Goal: Download file/media

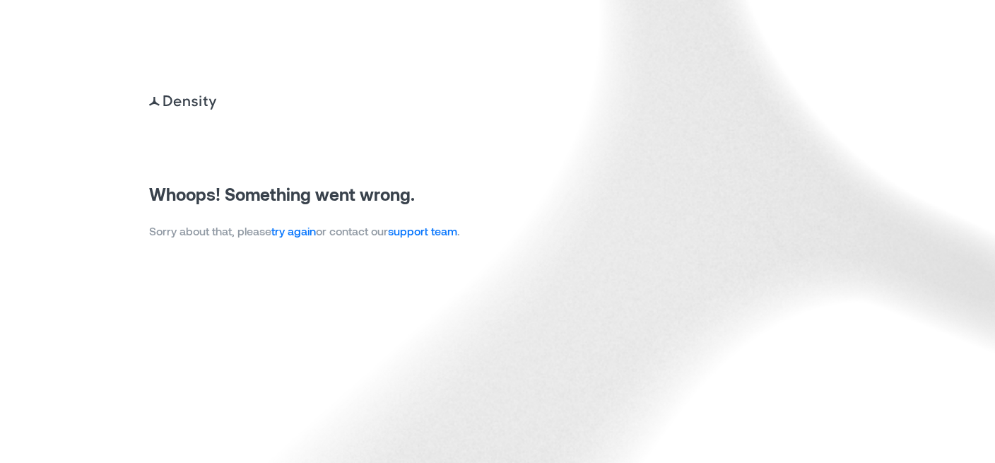
click at [287, 234] on link "try again" at bounding box center [293, 230] width 45 height 13
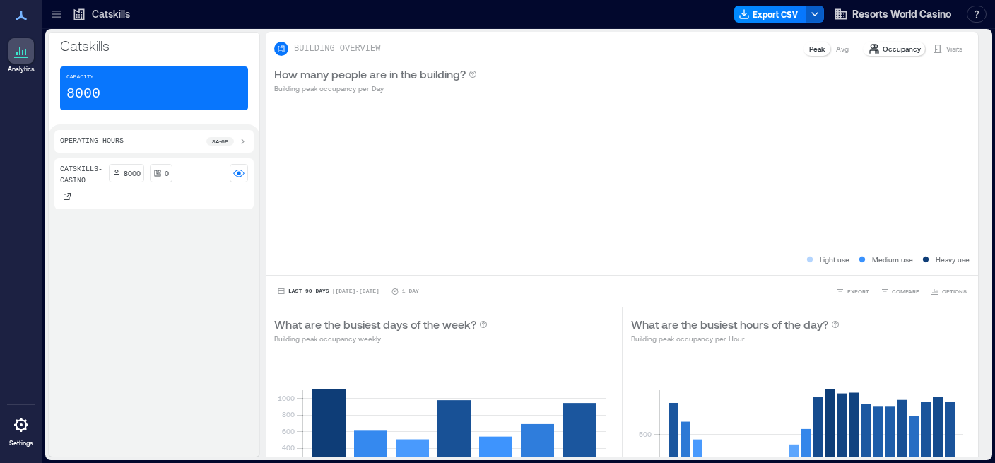
click at [816, 15] on icon "button" at bounding box center [814, 13] width 11 height 11
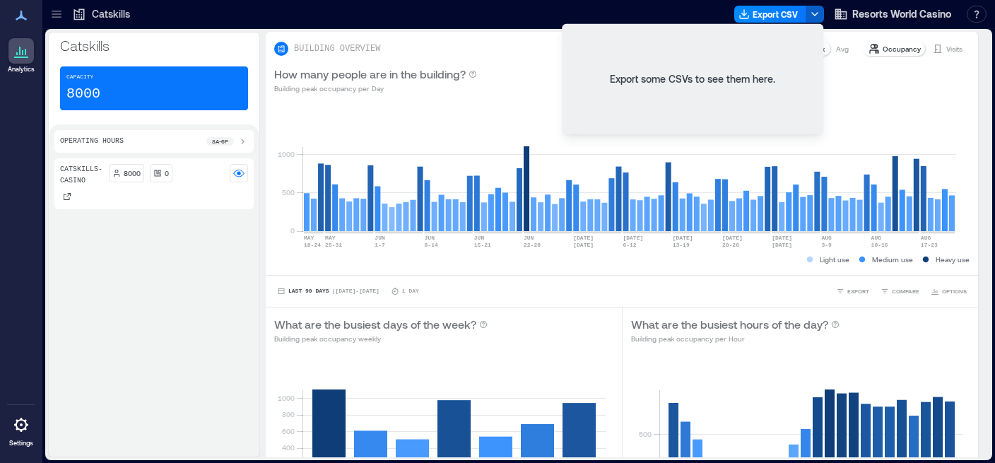
click at [816, 16] on icon "button" at bounding box center [814, 13] width 11 height 11
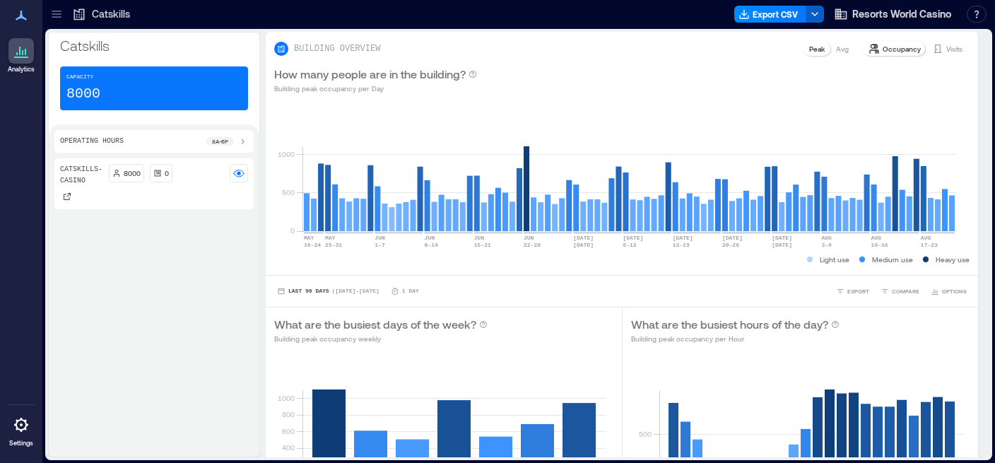
click at [816, 16] on icon "button" at bounding box center [814, 13] width 11 height 11
click at [784, 11] on button "Export CSV" at bounding box center [770, 14] width 72 height 17
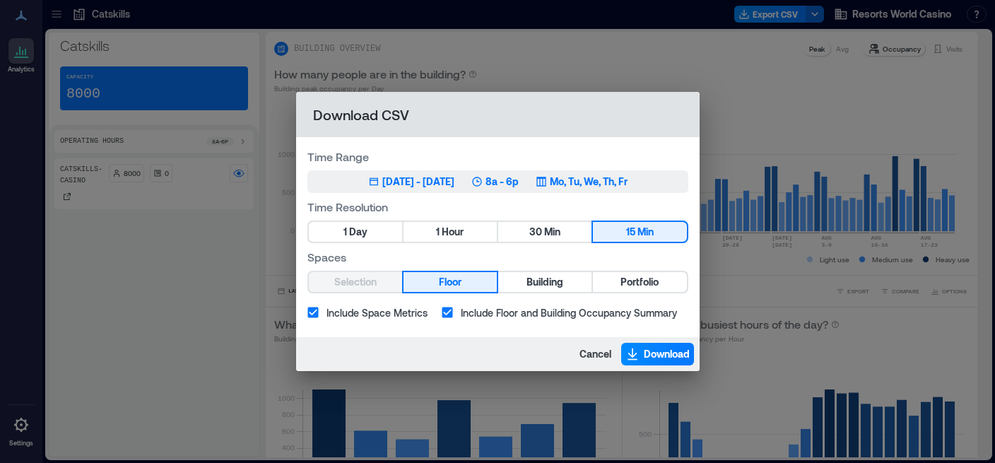
click at [404, 178] on div "[DATE] - [DATE]" at bounding box center [418, 182] width 72 height 14
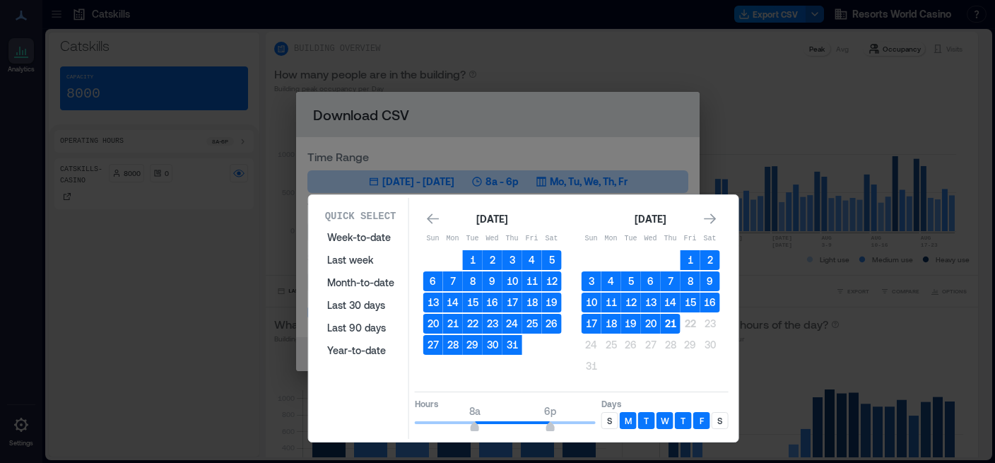
click at [670, 322] on button "21" at bounding box center [671, 324] width 20 height 20
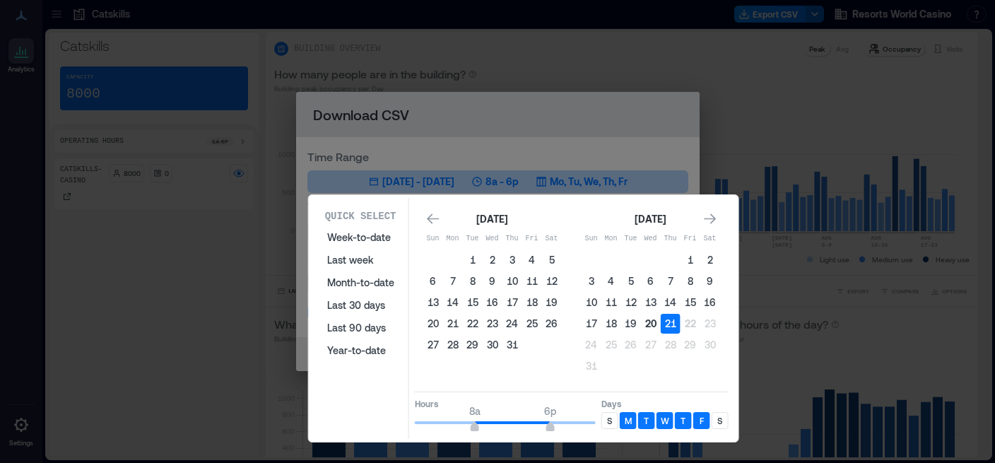
click at [653, 322] on button "20" at bounding box center [651, 324] width 20 height 20
click at [673, 324] on button "21" at bounding box center [671, 324] width 20 height 20
drag, startPoint x: 482, startPoint y: 425, endPoint x: 374, endPoint y: 406, distance: 109.8
click at [374, 406] on div "Quick Select Week-to-date Last week Month-to-date Last 30 days Last 90 days Yea…" at bounding box center [523, 318] width 421 height 241
type input "*"
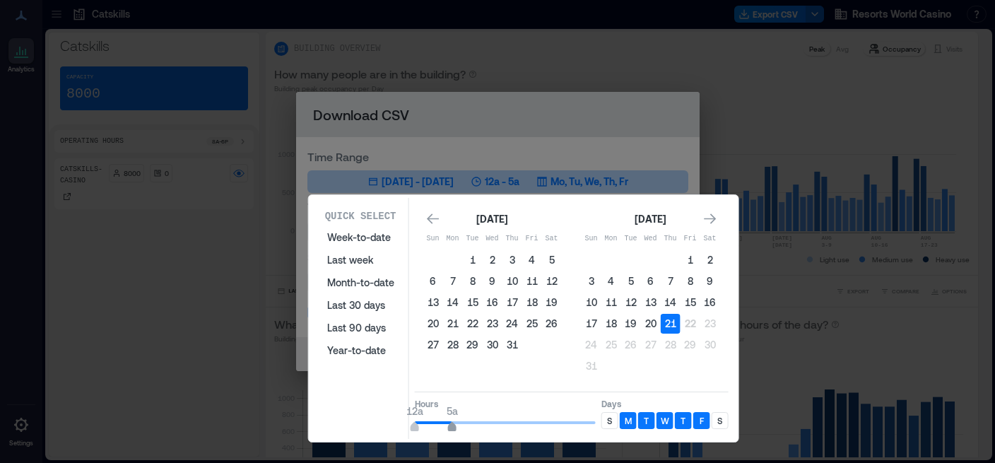
type input "*"
drag, startPoint x: 547, startPoint y: 425, endPoint x: 463, endPoint y: 424, distance: 84.1
click at [463, 425] on span "6a" at bounding box center [460, 428] width 8 height 6
click at [601, 418] on div "S" at bounding box center [609, 420] width 17 height 17
click at [714, 416] on div "S" at bounding box center [720, 420] width 17 height 17
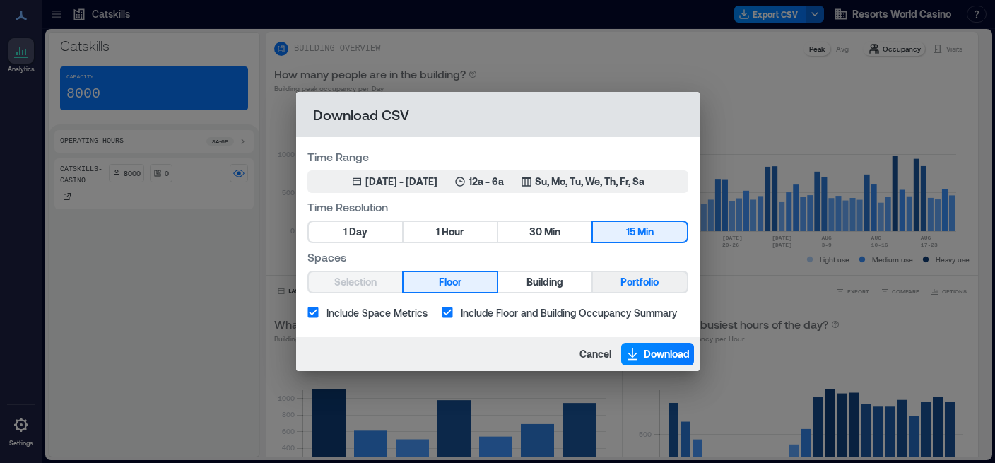
click at [637, 278] on span "Portfolio" at bounding box center [639, 282] width 38 height 18
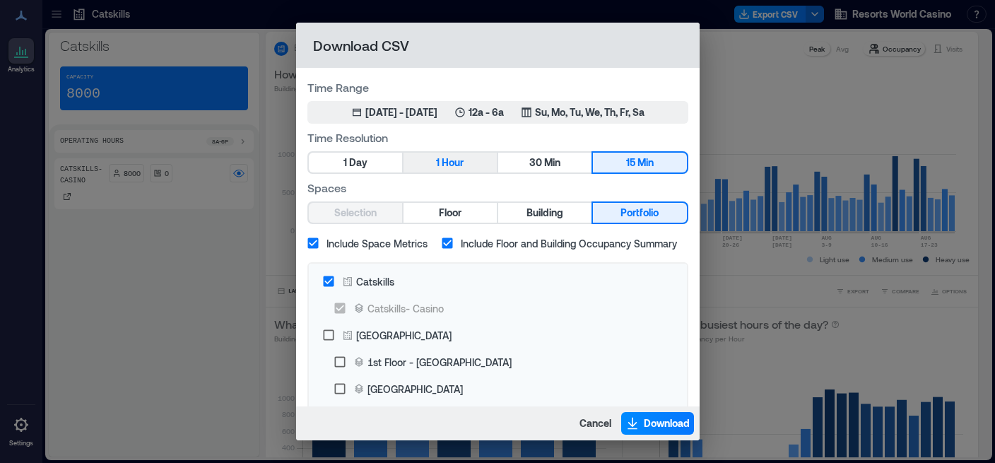
click at [442, 165] on span "Hour" at bounding box center [453, 163] width 22 height 18
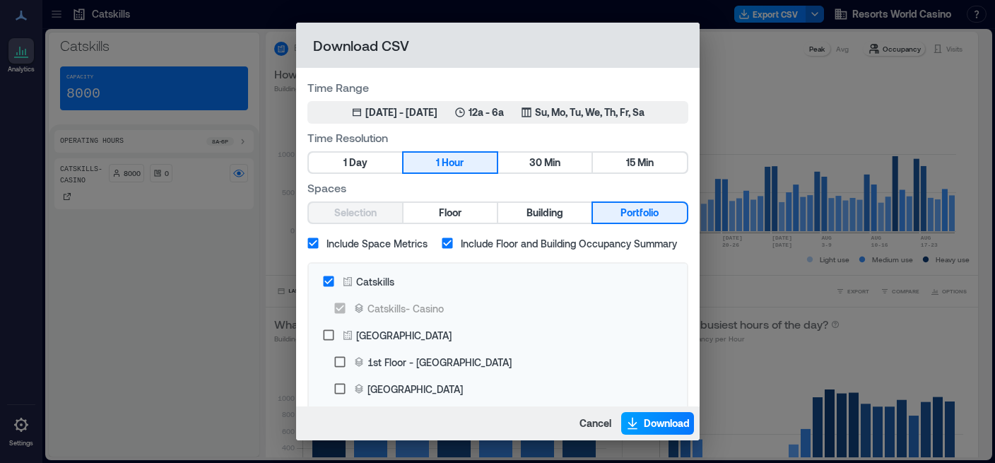
click at [662, 423] on span "Download" at bounding box center [667, 423] width 46 height 14
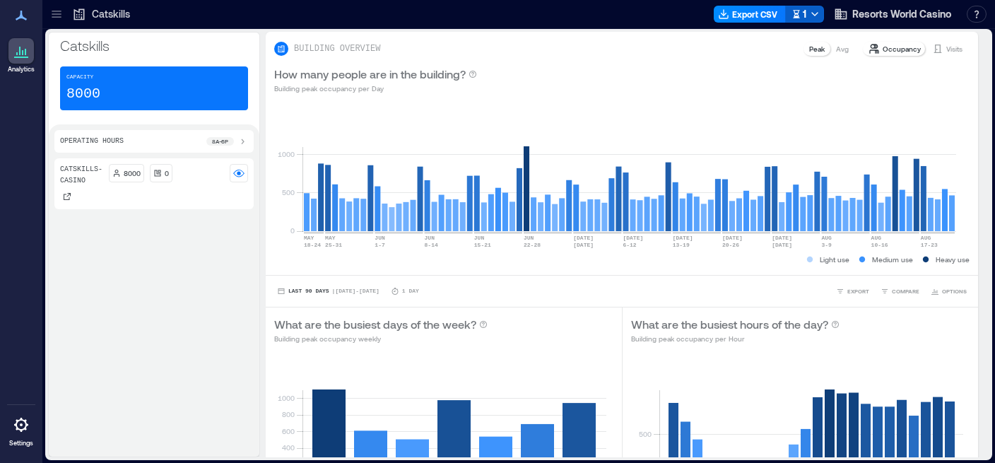
click at [818, 16] on icon "button" at bounding box center [814, 13] width 11 height 11
click at [760, 16] on button "Export CSV" at bounding box center [770, 14] width 72 height 17
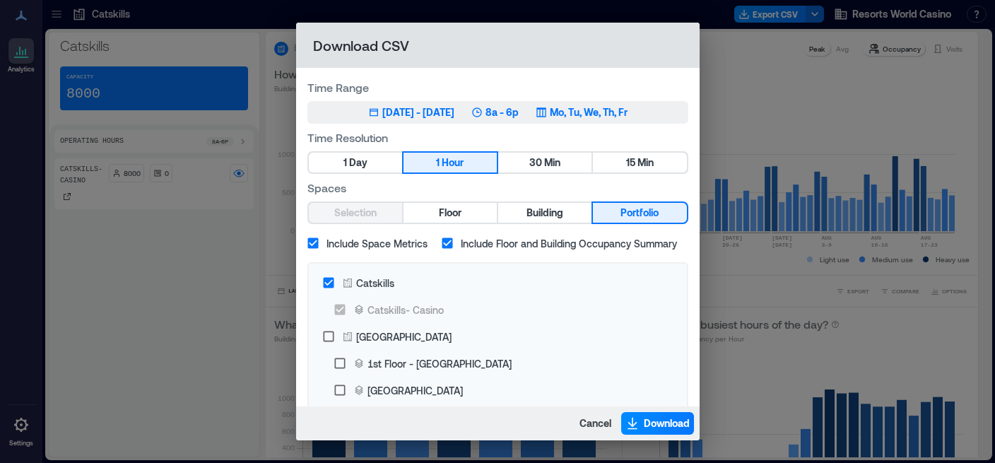
click at [442, 118] on div "[DATE] - [DATE]" at bounding box center [418, 112] width 72 height 14
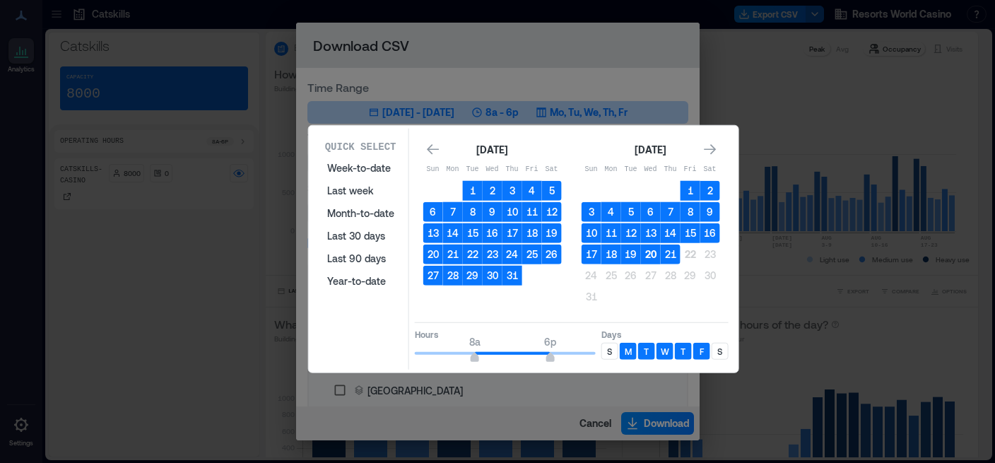
click at [647, 254] on button "20" at bounding box center [651, 255] width 20 height 20
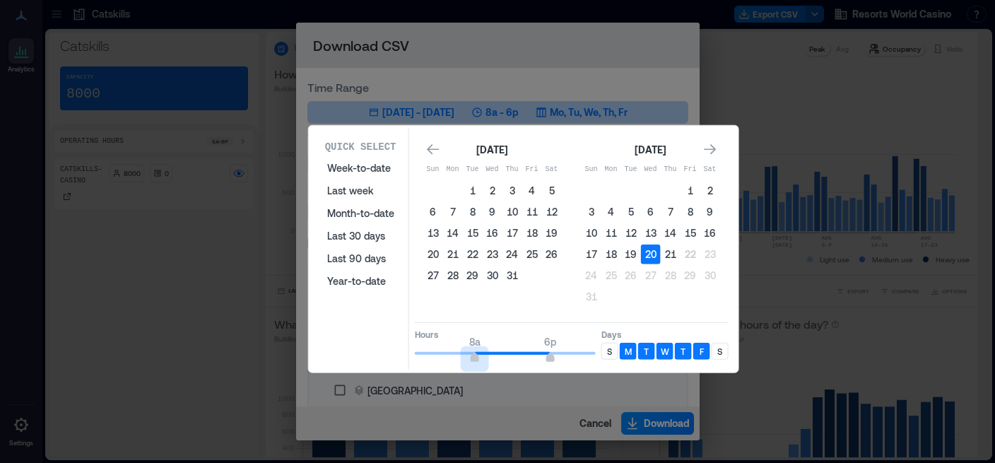
drag, startPoint x: 476, startPoint y: 357, endPoint x: 447, endPoint y: 357, distance: 28.3
click at [447, 357] on span "8a 6p" at bounding box center [505, 353] width 181 height 21
type input "*"
drag, startPoint x: 448, startPoint y: 357, endPoint x: 459, endPoint y: 357, distance: 11.3
click at [459, 357] on span "6a" at bounding box center [460, 359] width 8 height 6
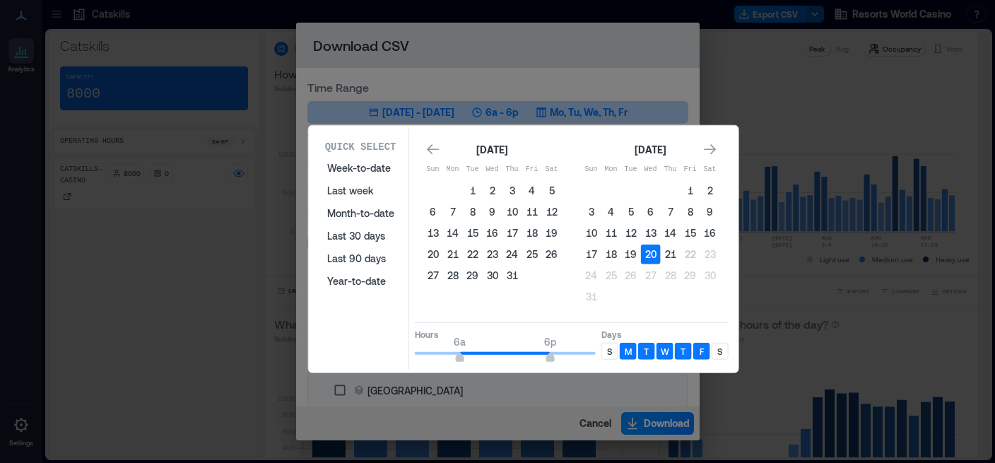
drag, startPoint x: 549, startPoint y: 354, endPoint x: 623, endPoint y: 355, distance: 73.5
click at [623, 355] on div "Hours 6a 6p Days S M T W T F S" at bounding box center [572, 343] width 314 height 42
type input "**"
click at [608, 355] on p "S" at bounding box center [609, 351] width 5 height 11
click at [727, 356] on div "S" at bounding box center [720, 351] width 17 height 17
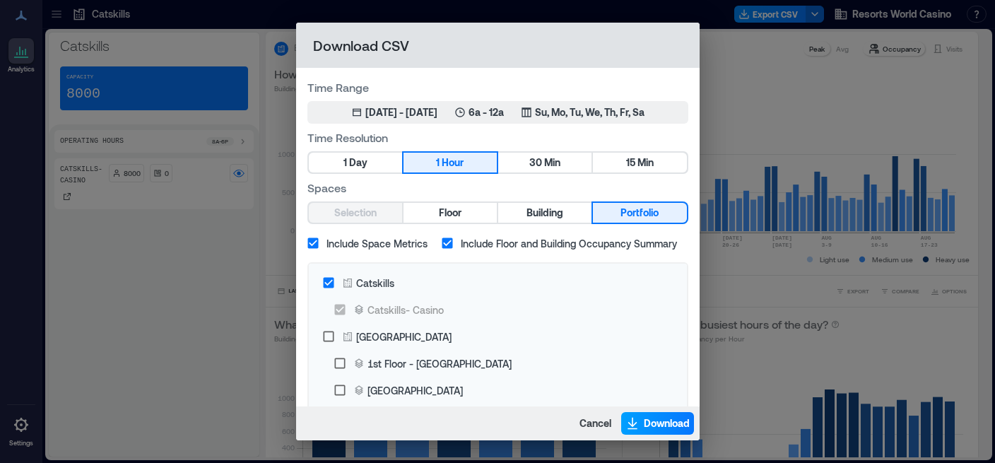
click at [659, 420] on span "Download" at bounding box center [667, 423] width 46 height 14
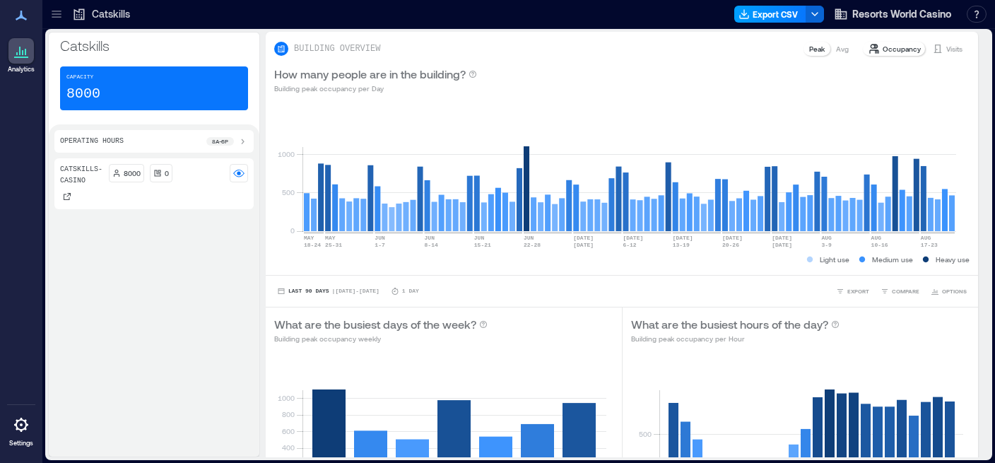
click at [767, 17] on button "Export CSV" at bounding box center [770, 14] width 72 height 17
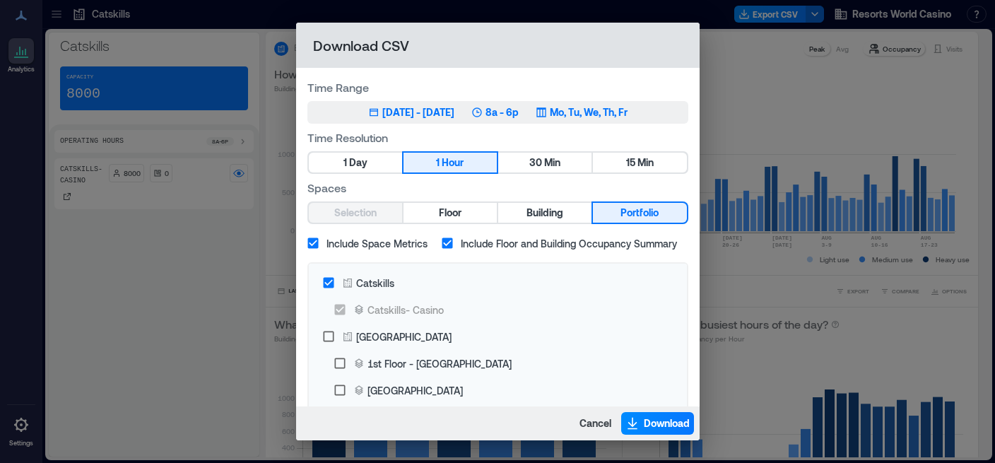
click at [454, 109] on div "[DATE] - [DATE]" at bounding box center [418, 112] width 72 height 14
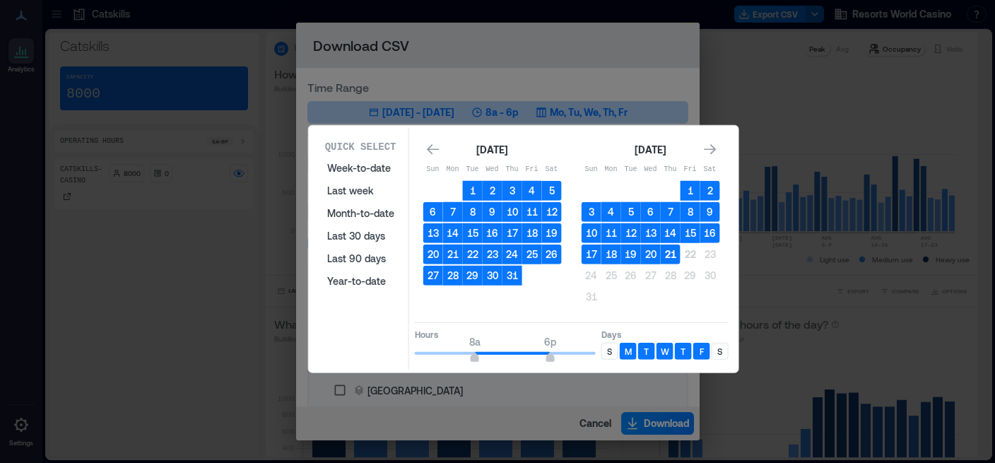
click at [670, 250] on button "21" at bounding box center [671, 255] width 20 height 20
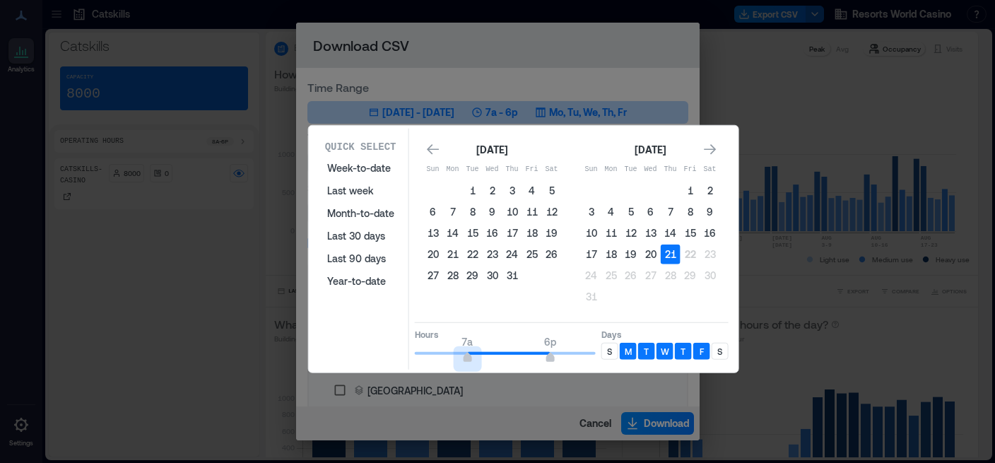
drag, startPoint x: 471, startPoint y: 358, endPoint x: 442, endPoint y: 358, distance: 29.0
click at [442, 358] on span "7a 6p" at bounding box center [505, 353] width 181 height 21
type input "*"
drag, startPoint x: 447, startPoint y: 358, endPoint x: 456, endPoint y: 358, distance: 8.5
click at [456, 358] on span "6a" at bounding box center [460, 359] width 8 height 6
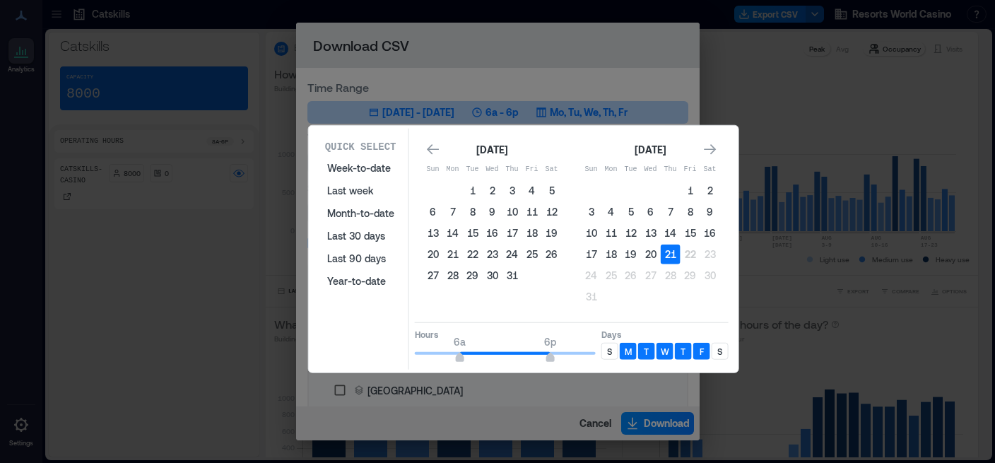
drag, startPoint x: 552, startPoint y: 355, endPoint x: 646, endPoint y: 345, distance: 94.5
click at [646, 345] on div "Hours 6a 6p Days S M T W T F S" at bounding box center [572, 343] width 314 height 42
type input "**"
click at [605, 355] on div "S" at bounding box center [609, 351] width 17 height 17
click at [719, 357] on div "S" at bounding box center [720, 351] width 17 height 17
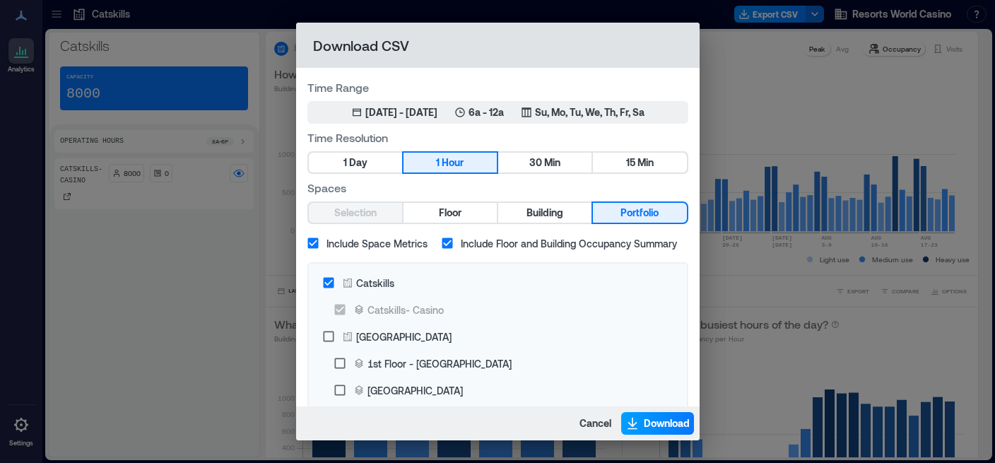
click at [635, 419] on icon "button" at bounding box center [632, 423] width 14 height 14
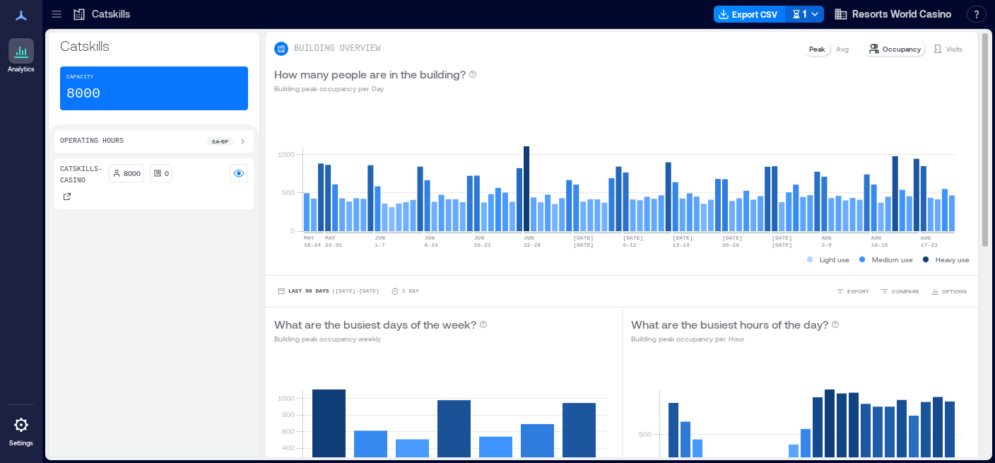
click at [758, 57] on div "BUILDING OVERVIEW Peak Avg Occupancy Visits" at bounding box center [621, 48] width 695 height 17
